Goal: Check status: Check status

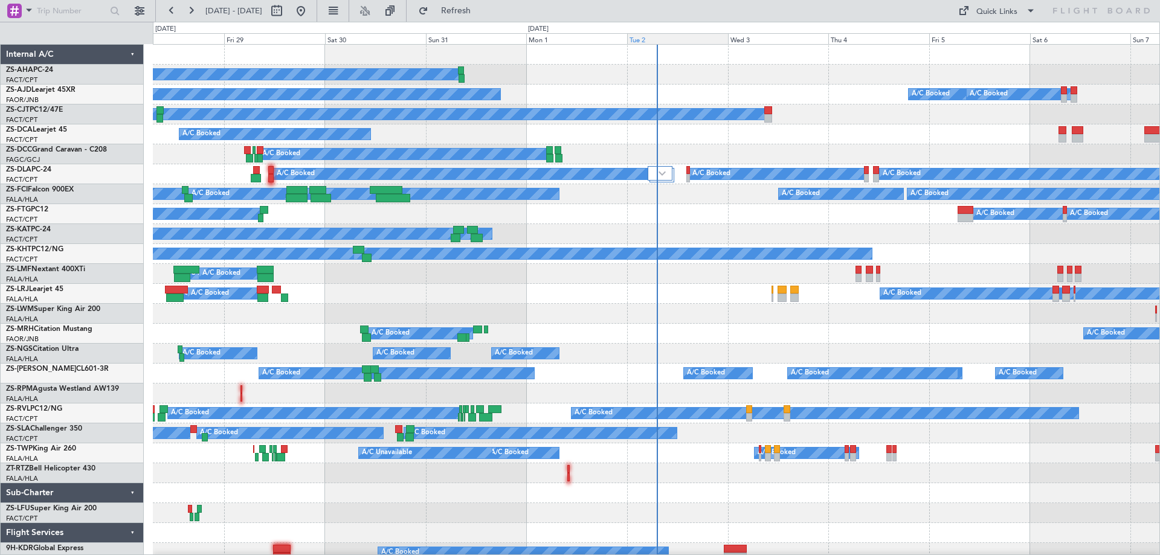
click at [651, 41] on div "Tue 2" at bounding box center [677, 38] width 101 height 11
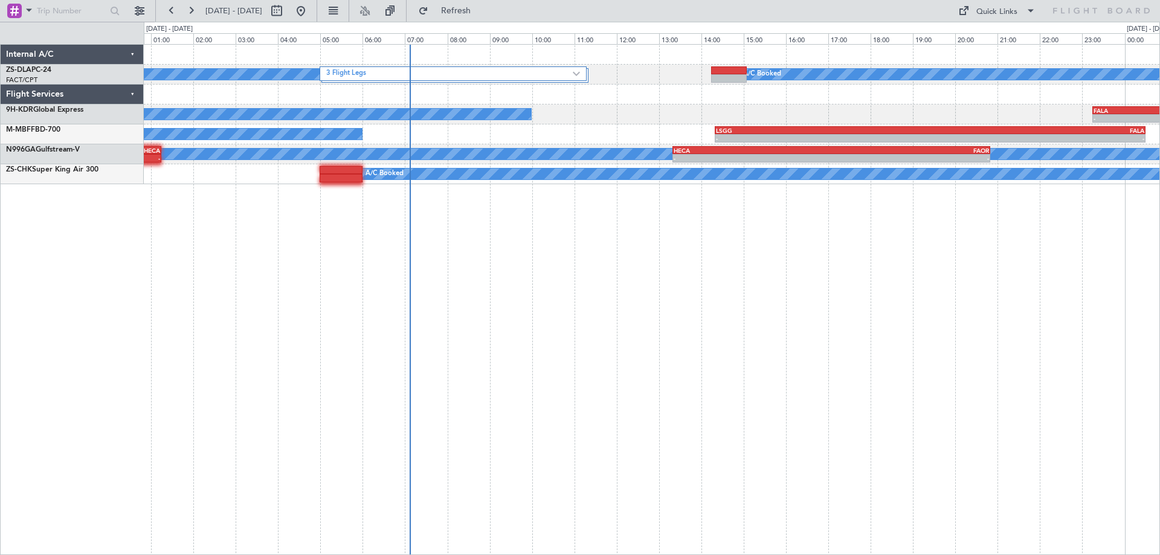
click at [974, 269] on div "3 Flight Legs A/C Booked A/C Booked A/C Booked - - FALA 23:15 Z FTTJ 04:35 Z A/…" at bounding box center [652, 299] width 1017 height 511
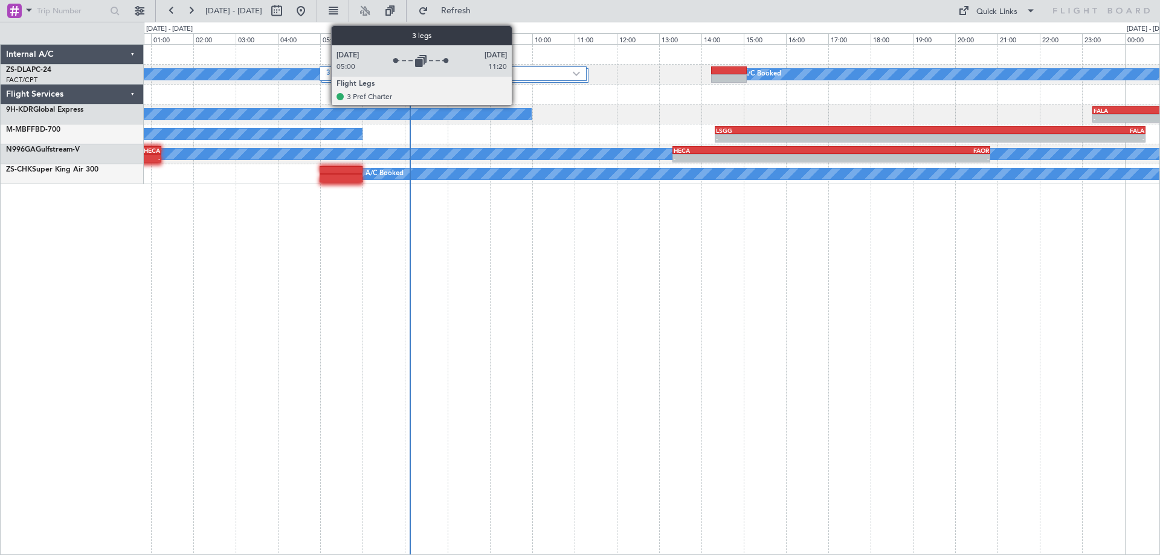
click at [517, 73] on label "3 Flight Legs" at bounding box center [449, 74] width 246 height 10
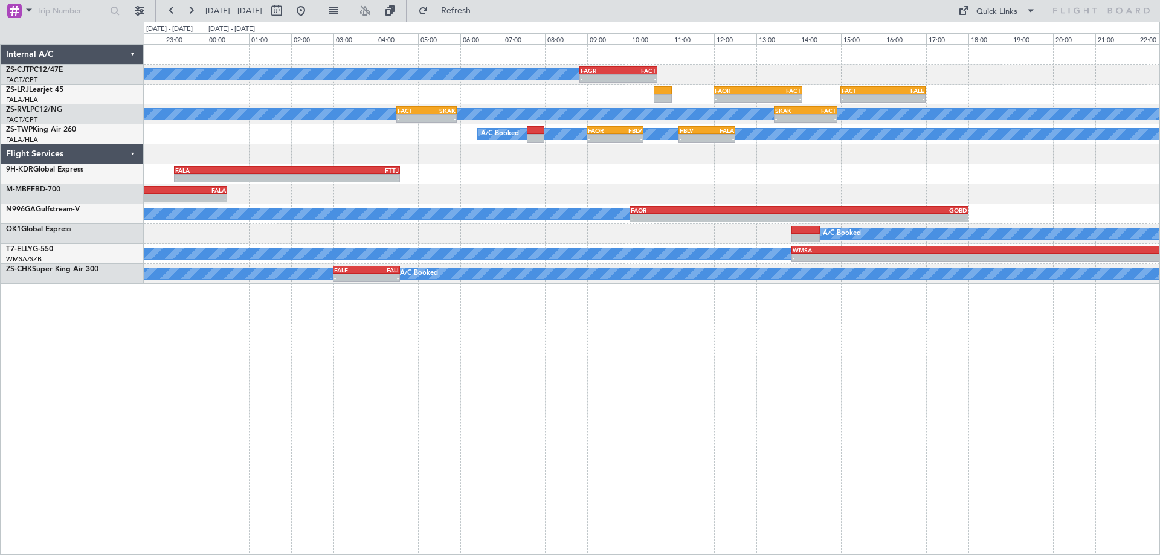
click at [652, 189] on div "A/C Booked - - FAGR 08:50 Z FACT 10:40 Z - - FAOR 12:00 Z FACT 14:05 Z - - FACT…" at bounding box center [652, 164] width 1016 height 239
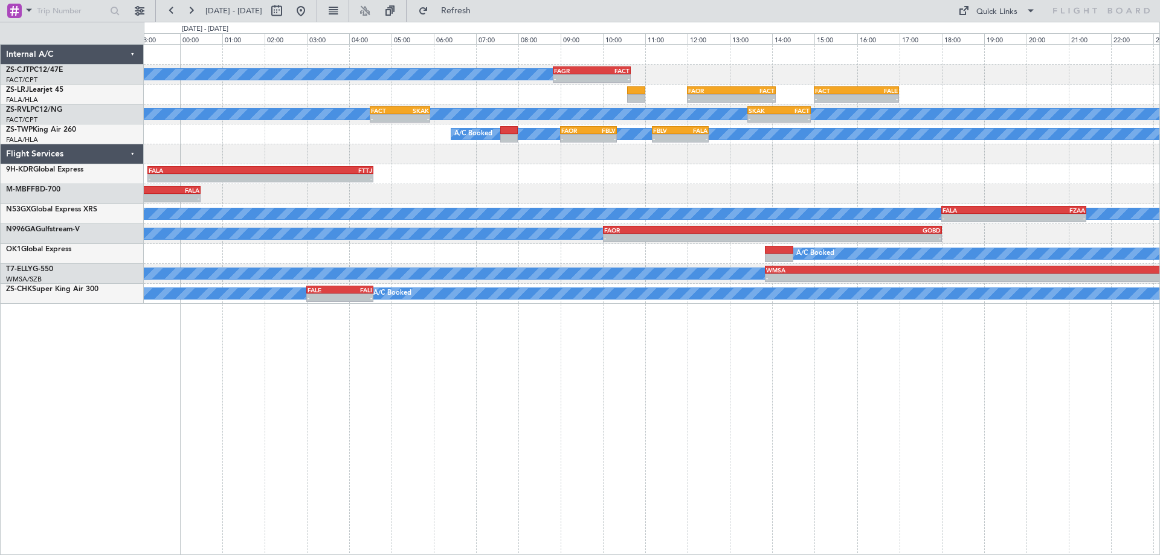
click at [959, 187] on div "- - LSGG 14:20 Z FALA 00:30 Z" at bounding box center [652, 194] width 1016 height 20
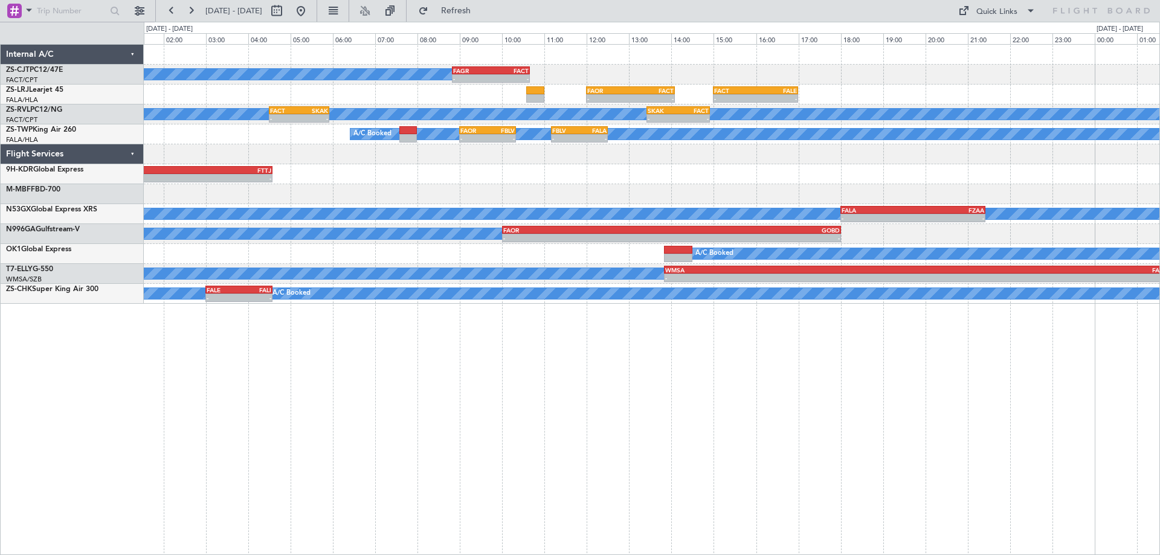
click at [720, 189] on div "A/C Booked - - FAGR 08:50 Z FACT 10:40 Z - - FAOR 12:00 Z FACT 14:05 Z - - FACT…" at bounding box center [652, 174] width 1016 height 259
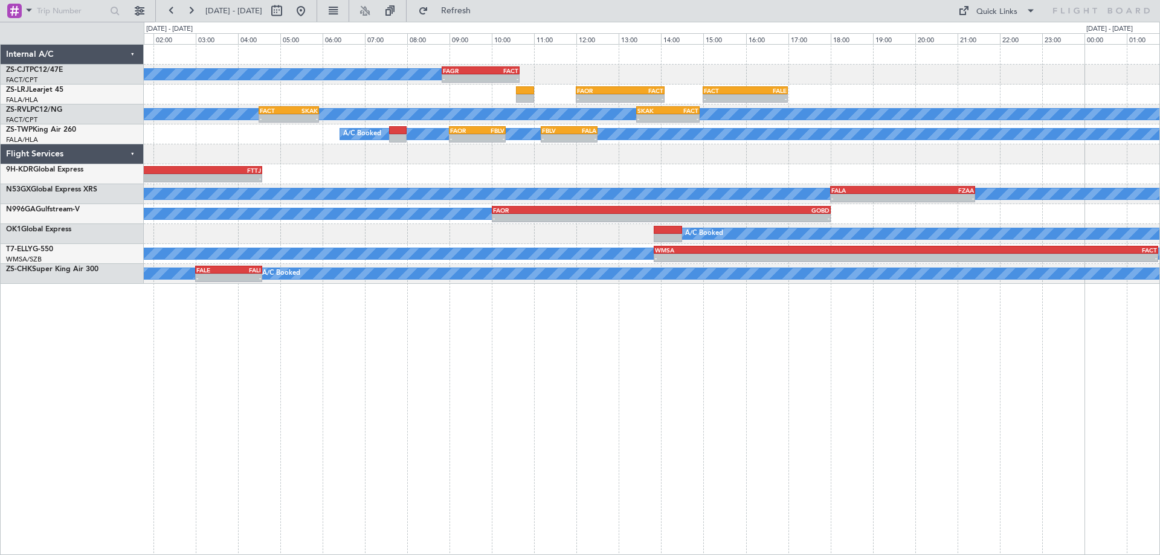
click at [413, 161] on div at bounding box center [652, 154] width 1016 height 20
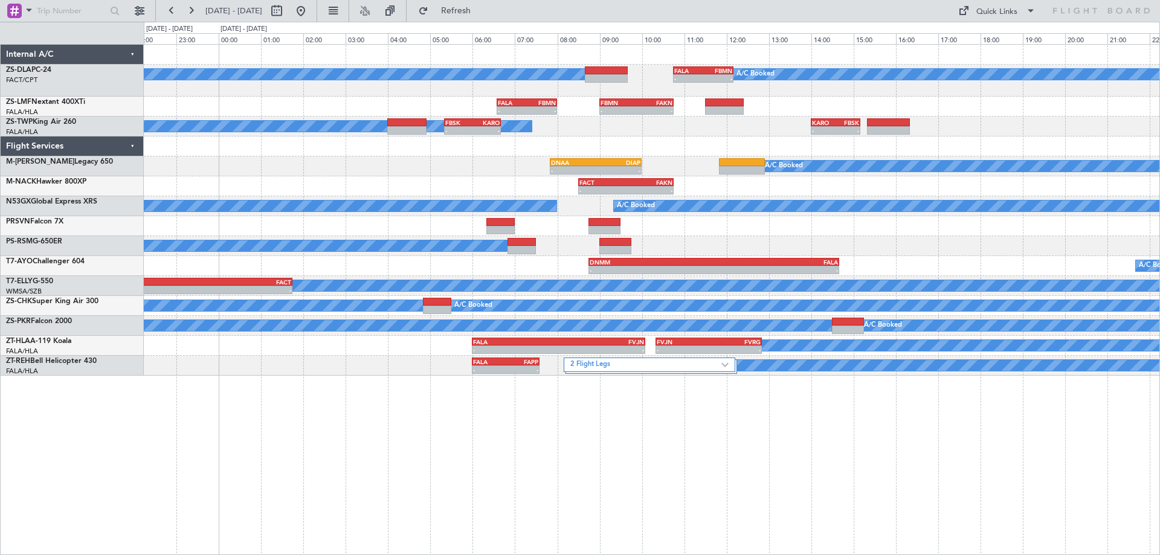
click at [957, 238] on div "A/C Booked A/C Booked - - FALA 10:45 Z FBMN 12:10 Z - - FALA 06:35 Z FBMN 08:00…" at bounding box center [652, 210] width 1016 height 331
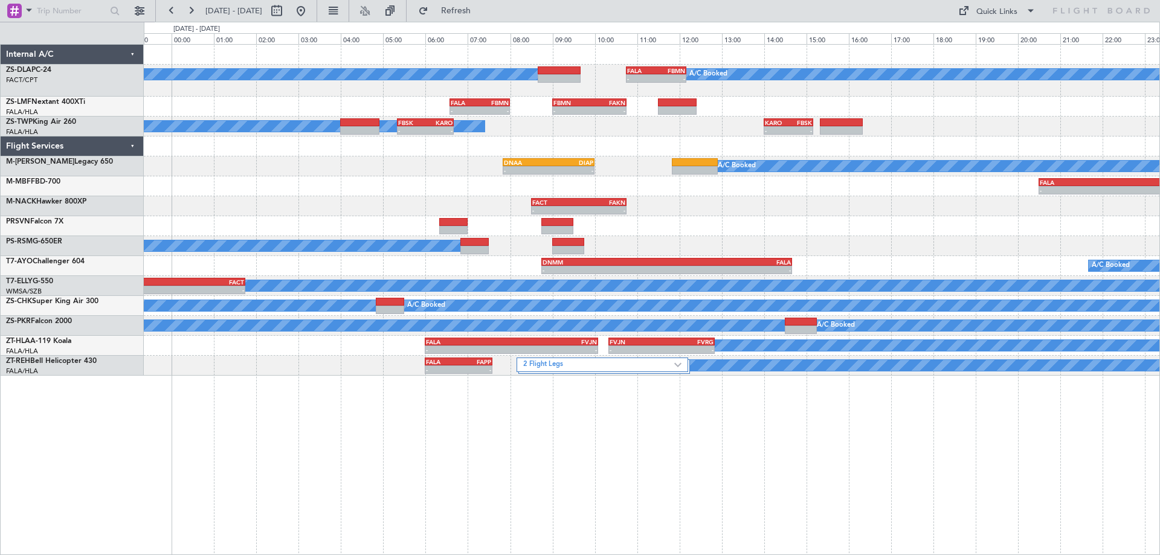
click at [945, 230] on div at bounding box center [652, 226] width 1016 height 20
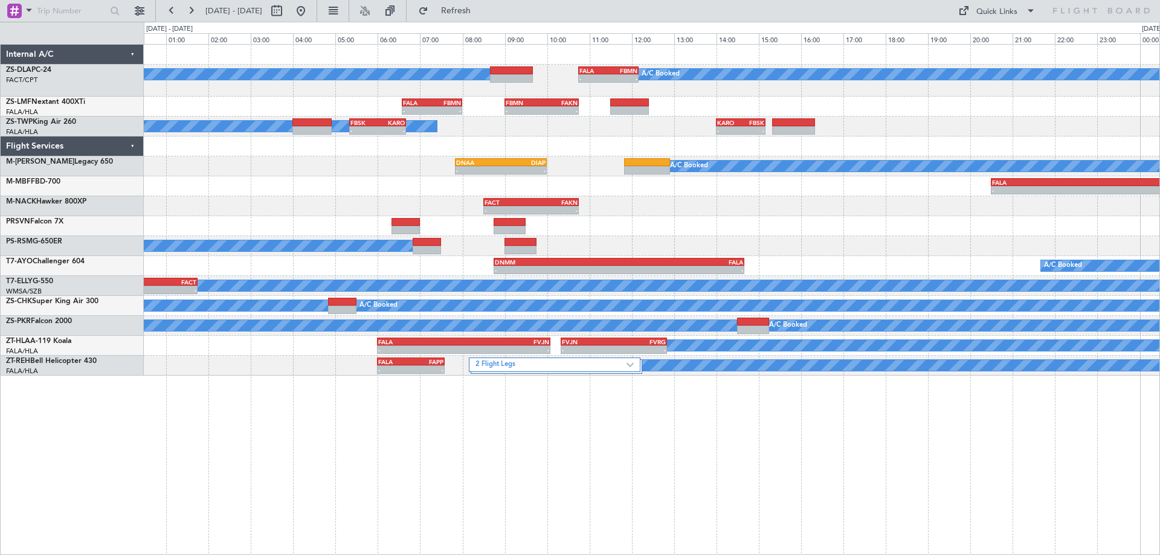
click at [781, 228] on div at bounding box center [652, 226] width 1016 height 20
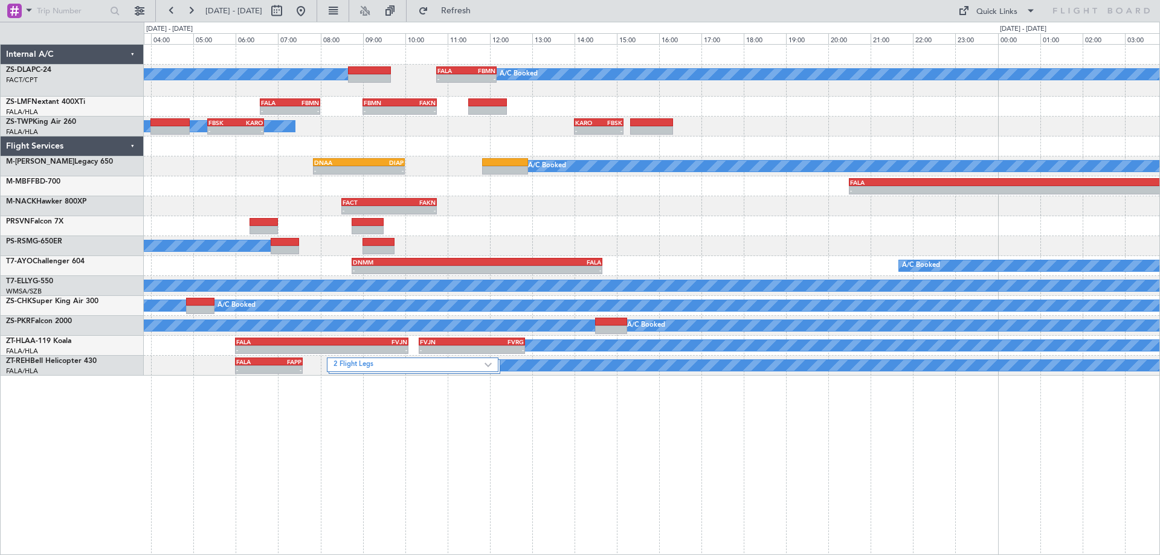
click at [407, 195] on div "A/C Booked A/C Booked - - FALA 10:45 Z FBMN 12:10 Z - - FALA 06:35 Z FBMN 08:00…" at bounding box center [652, 210] width 1016 height 331
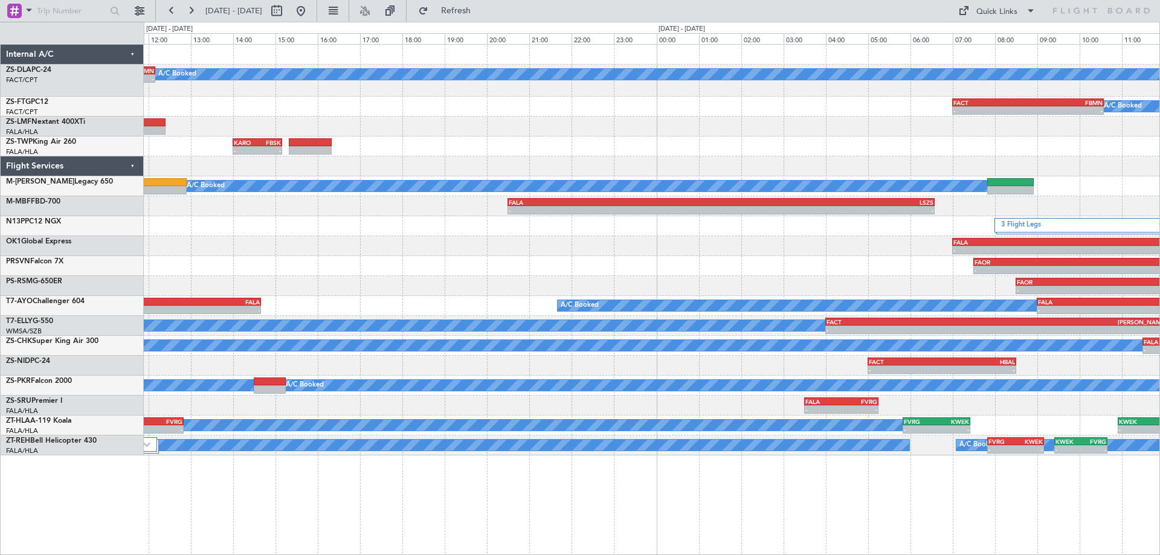
click at [691, 221] on div "A/C Booked - - FALA 10:45 Z FBMN 12:10 Z A/C Booked A/C Booked - - FACT 07:00 Z…" at bounding box center [652, 250] width 1016 height 411
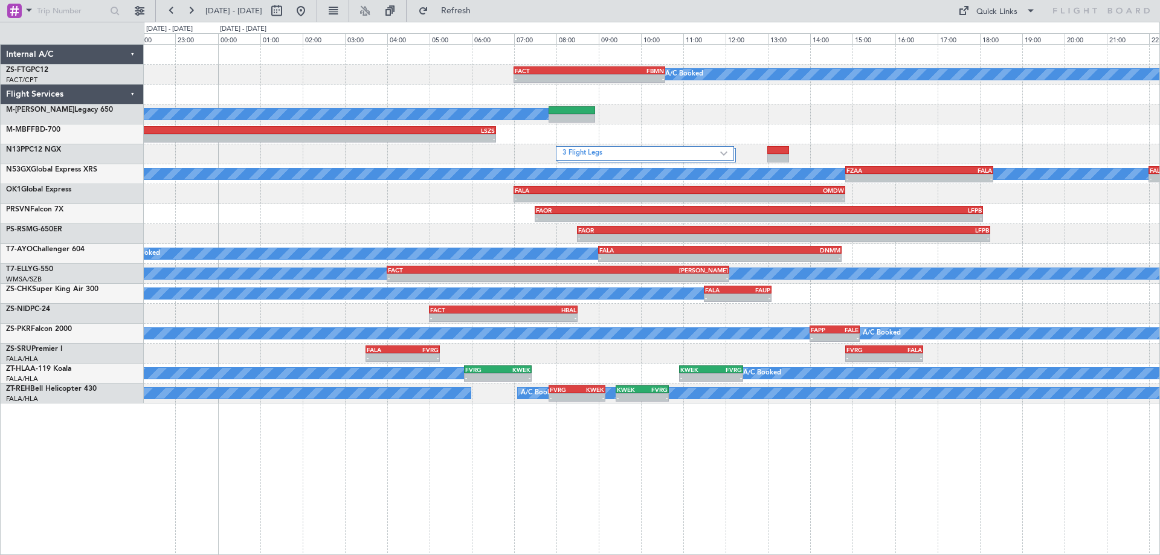
click at [341, 205] on div "A/C Booked - - FACT 07:00 Z FBMN 10:35 Z A/C Booked - - FALA 20:30 Z LSZS 06:35…" at bounding box center [652, 224] width 1016 height 359
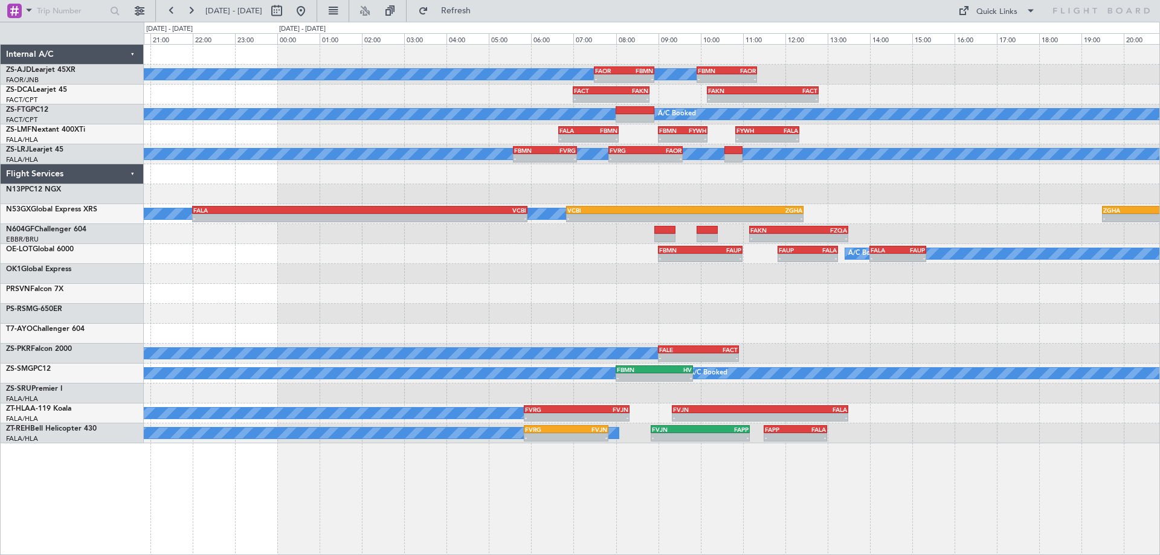
click at [596, 299] on div "A/C Booked A/C Booked A/C Booked - - FAOR 07:30 Z FBMN 08:55 Z - - FBMN 09:55 Z…" at bounding box center [652, 244] width 1016 height 399
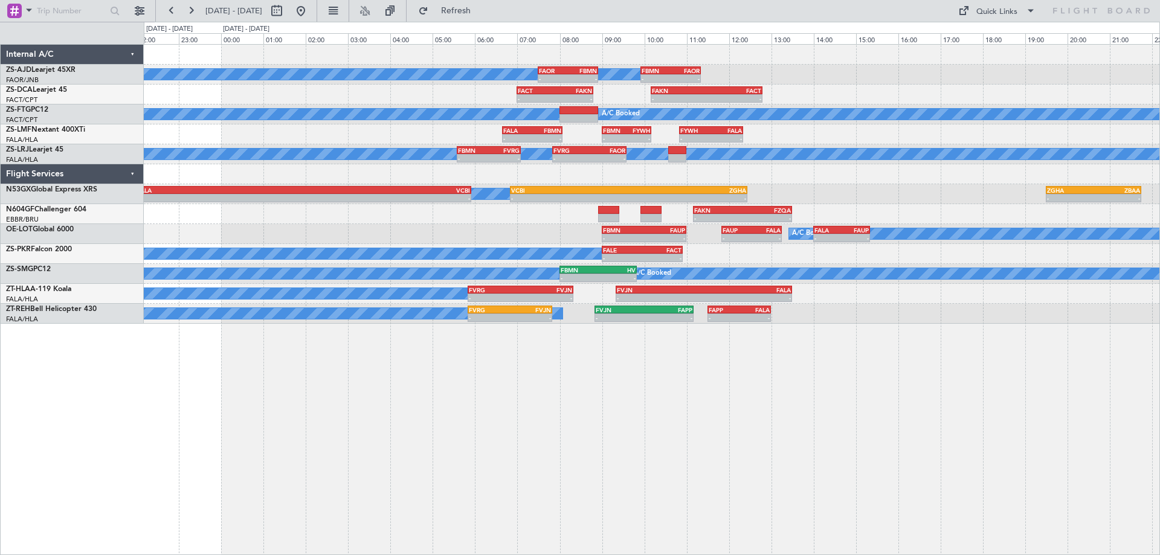
click at [910, 406] on div "A/C Booked A/C Booked A/C Booked - - FAOR 07:30 Z FBMN 08:55 Z - - FBMN 09:55 Z…" at bounding box center [652, 299] width 1017 height 511
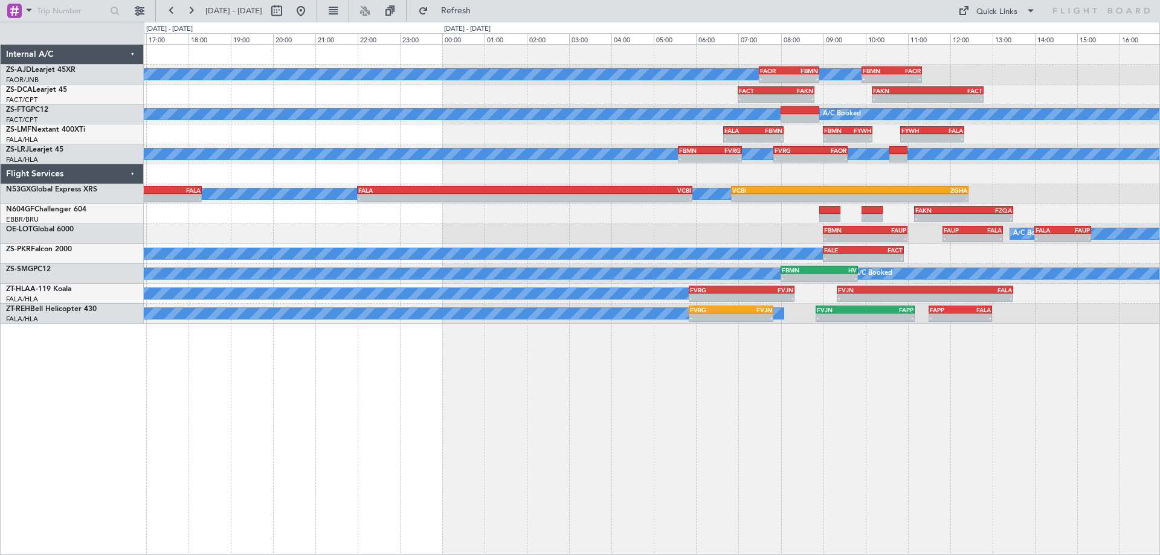
click at [1139, 396] on div "A/C Booked A/C Booked A/C Booked - - FAOR 07:30 Z FBMN 08:55 Z - - FBMN 09:55 Z…" at bounding box center [652, 299] width 1017 height 511
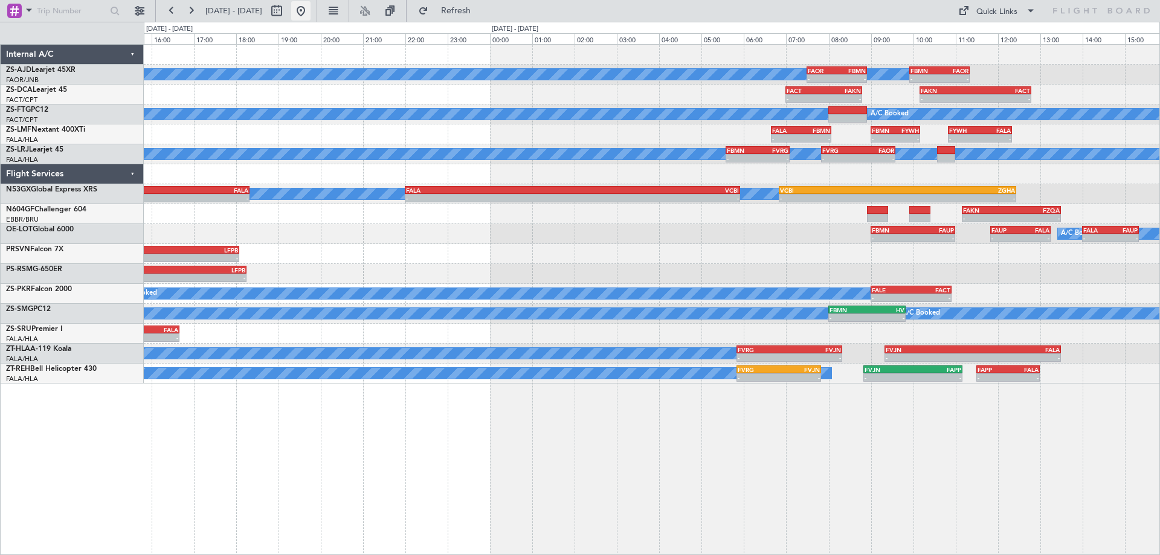
click at [311, 15] on button at bounding box center [300, 10] width 19 height 19
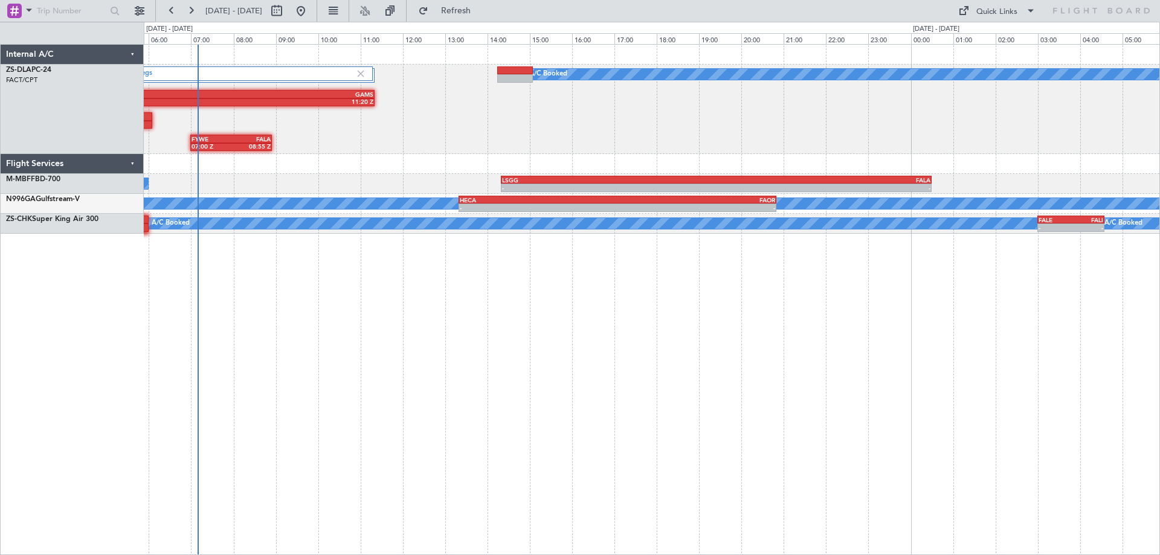
click at [267, 383] on div "A/C Booked FYWE 07:00 Z FALA 08:55 Z FYWE 05:00 Z GAMS 11:20 Z 3 Flight Legs A/…" at bounding box center [652, 299] width 1017 height 511
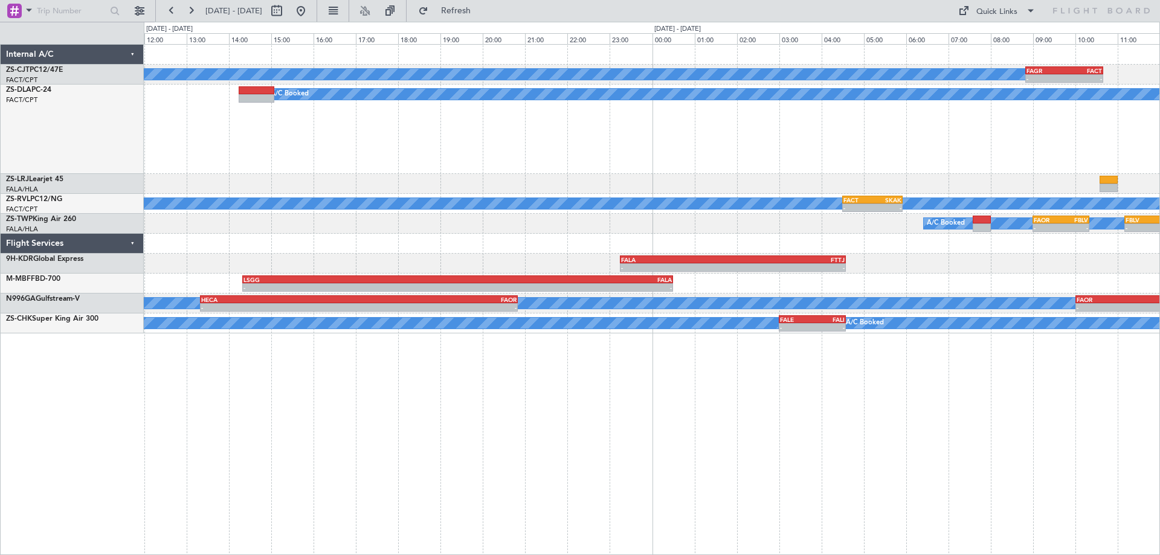
click at [373, 413] on div "A/C Booked - - FAGR 08:50 Z FACT 10:40 Z A/C Booked FYWE 07:00 Z FALA 08:55 Z F…" at bounding box center [652, 299] width 1017 height 511
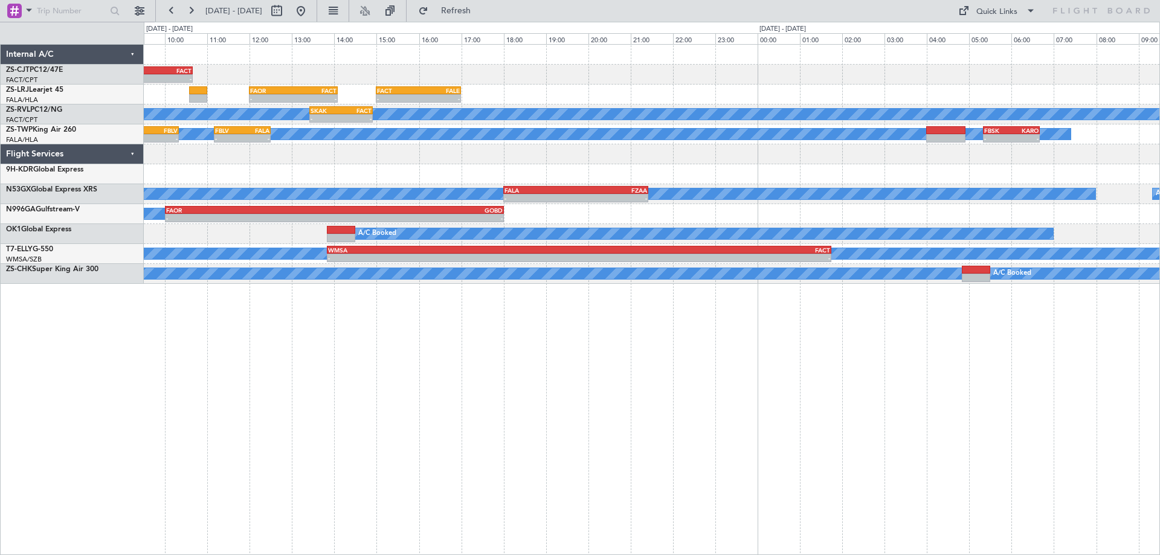
click at [218, 404] on div "- - FAGR 08:50 Z FACT 10:40 Z A/C Booked - - FAOR 12:00 Z FACT 14:05 Z - - FACT…" at bounding box center [652, 299] width 1017 height 511
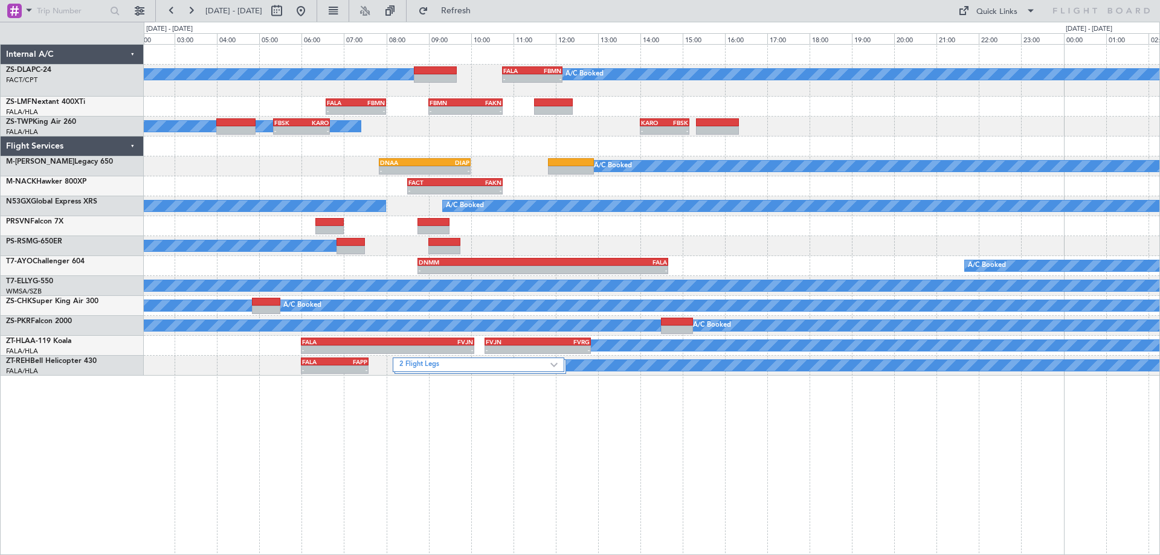
click at [700, 409] on div "A/C Booked A/C Booked - - FALA 10:45 Z FBMN 12:10 Z - - FALA 06:35 Z FBMN 08:00…" at bounding box center [652, 299] width 1017 height 511
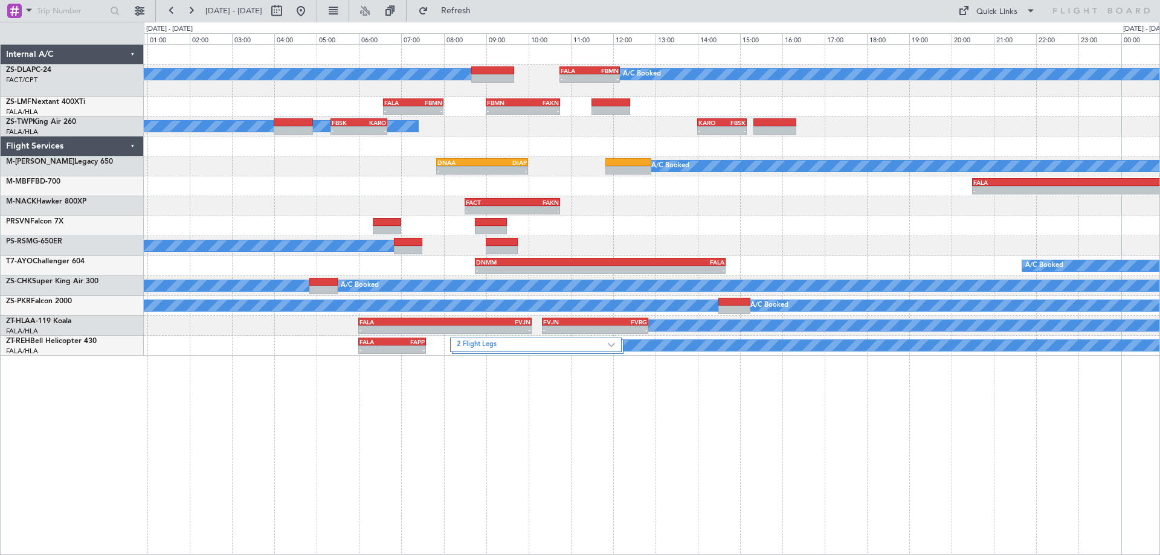
click at [875, 225] on div at bounding box center [652, 226] width 1016 height 20
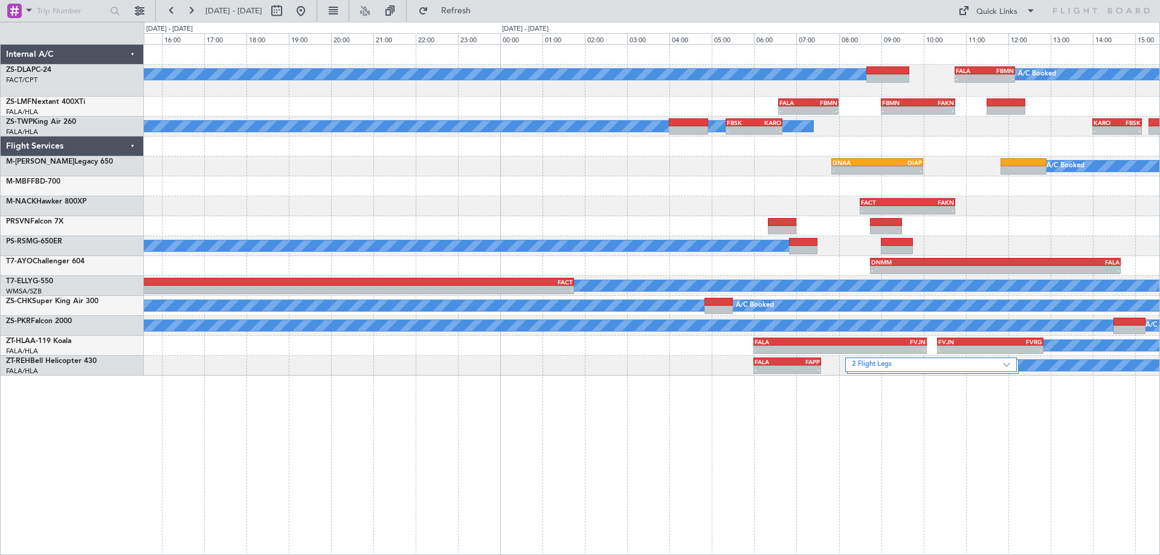
click at [784, 189] on div "- - FALA 20:30 Z LSZS 06:35 Z" at bounding box center [652, 186] width 1016 height 20
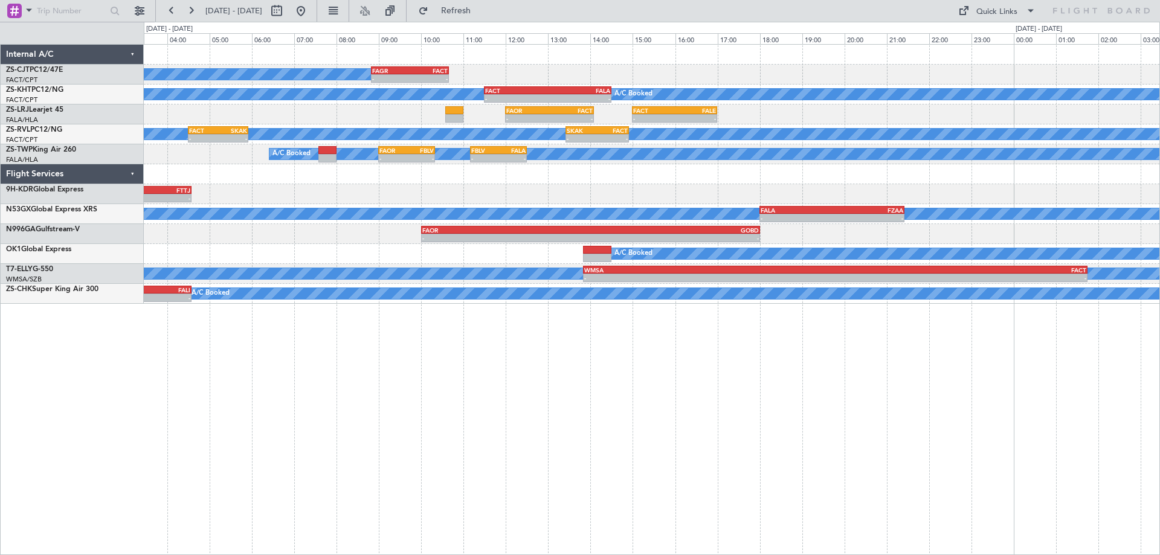
click at [218, 506] on div "A/C Booked - - FAGR 08:50 Z FACT 10:40 Z A/C Unavailable A/C Booked - - FACT 11…" at bounding box center [652, 299] width 1017 height 511
click at [709, 421] on div "A/C Booked - - FAGR 08:50 Z FACT 10:40 Z A/C Unavailable A/C Booked - - FACT 11…" at bounding box center [652, 299] width 1017 height 511
click at [705, 421] on div "A/C Booked - - FAGR 08:50 Z FACT 10:40 Z A/C Unavailable A/C Booked - - FACT 11…" at bounding box center [652, 299] width 1017 height 511
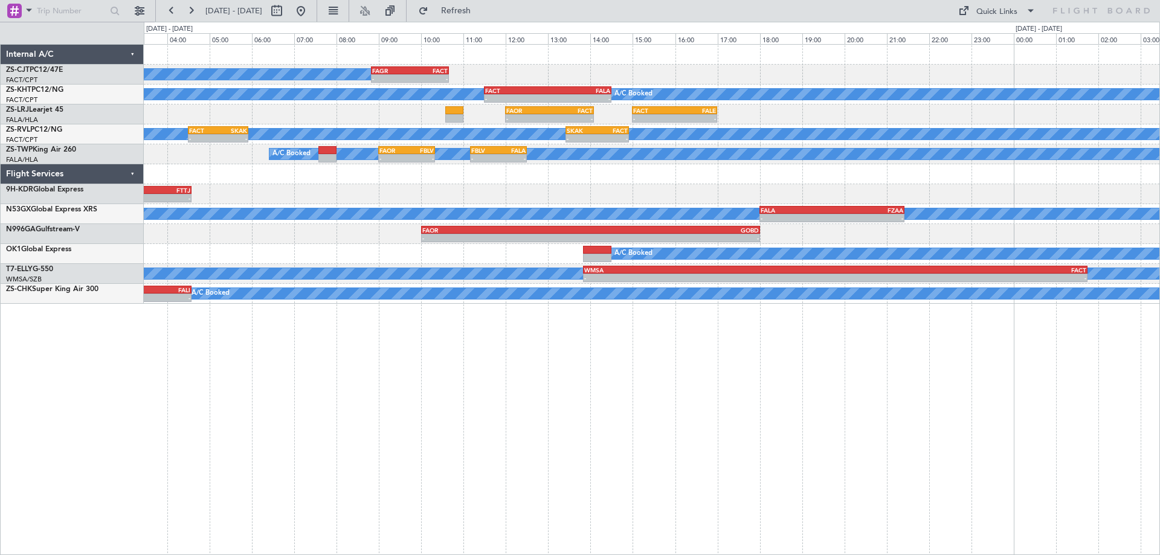
click at [705, 421] on div "A/C Booked - - FAGR 08:50 Z FACT 10:40 Z A/C Unavailable A/C Booked - - FACT 11…" at bounding box center [652, 299] width 1017 height 511
click at [704, 422] on div "A/C Booked - - FAGR 08:50 Z FACT 10:40 Z A/C Unavailable A/C Booked - - FACT 11…" at bounding box center [652, 299] width 1017 height 511
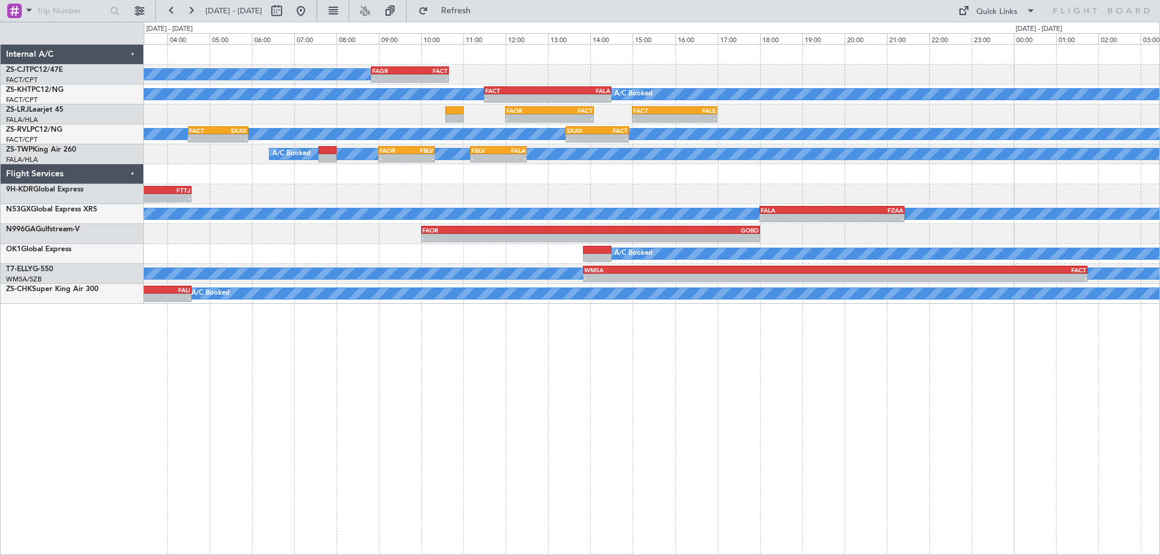
click at [704, 422] on div "A/C Booked - - FAGR 08:50 Z FACT 10:40 Z A/C Unavailable A/C Booked - - FACT 11…" at bounding box center [652, 299] width 1017 height 511
click at [702, 422] on div "A/C Booked - - FAGR 08:50 Z FACT 10:40 Z A/C Unavailable A/C Booked - - FACT 11…" at bounding box center [652, 299] width 1017 height 511
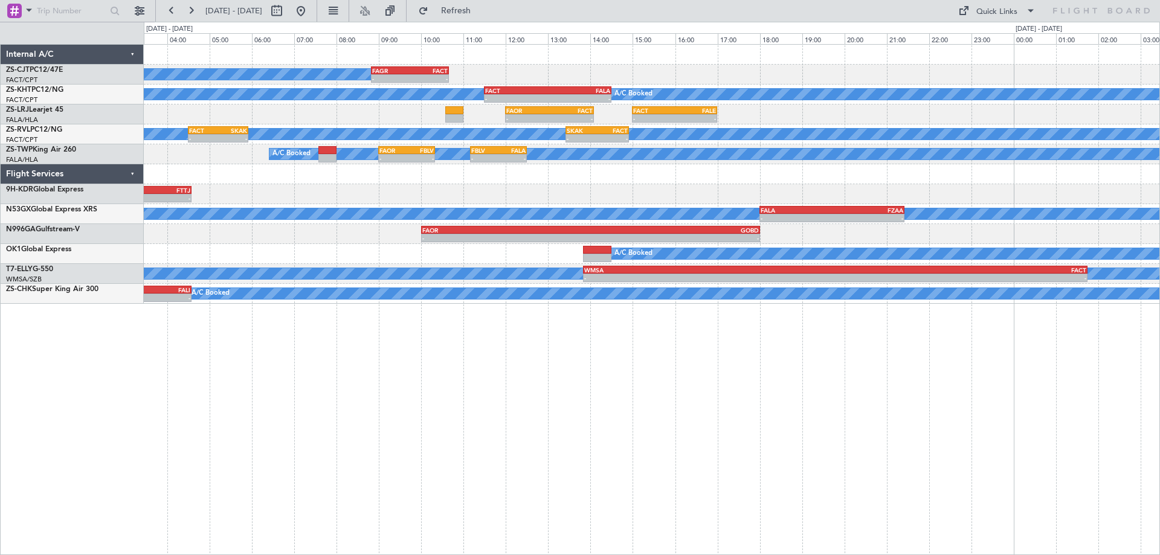
click at [702, 422] on div "A/C Booked - - FAGR 08:50 Z FACT 10:40 Z A/C Unavailable A/C Booked - - FACT 11…" at bounding box center [652, 299] width 1017 height 511
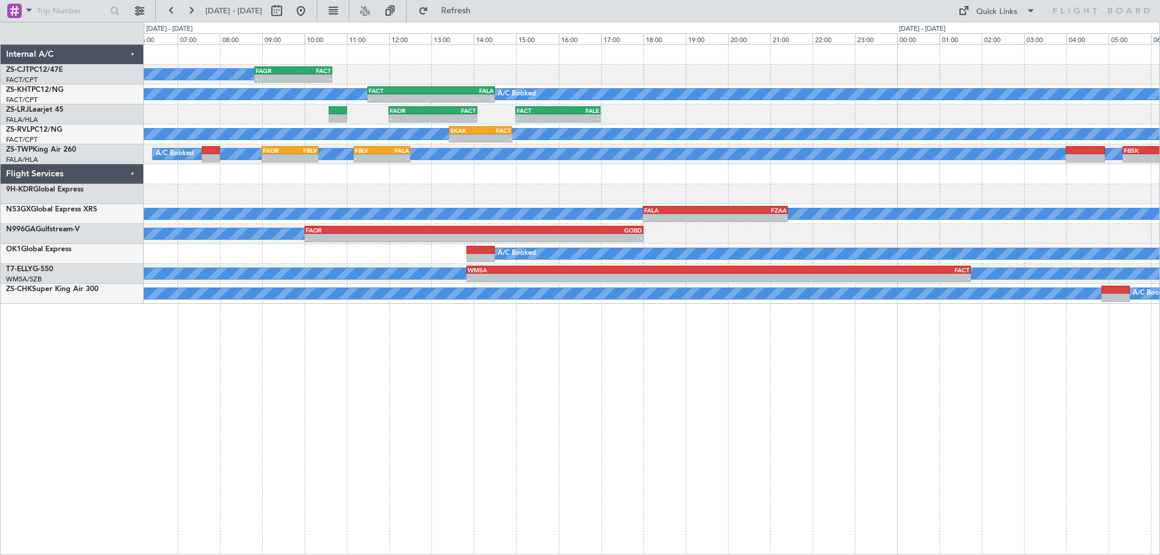
click at [700, 406] on div "A/C Booked - - FAGR 08:50 Z FACT 10:40 Z A/C Unavailable A/C Booked - - FACT 11…" at bounding box center [652, 299] width 1017 height 511
